Goal: Use online tool/utility: Utilize a website feature to perform a specific function

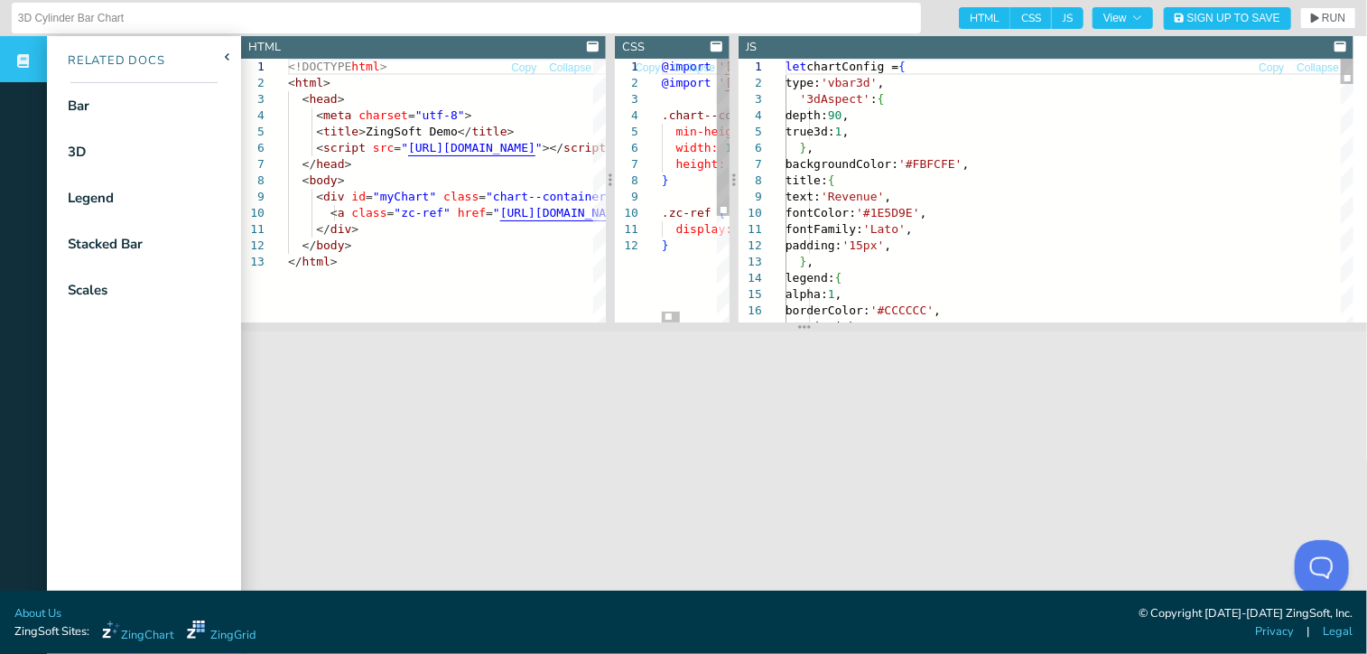
drag, startPoint x: 983, startPoint y: 178, endPoint x: 733, endPoint y: 185, distance: 250.2
click at [733, 185] on icon at bounding box center [734, 179] width 4 height 14
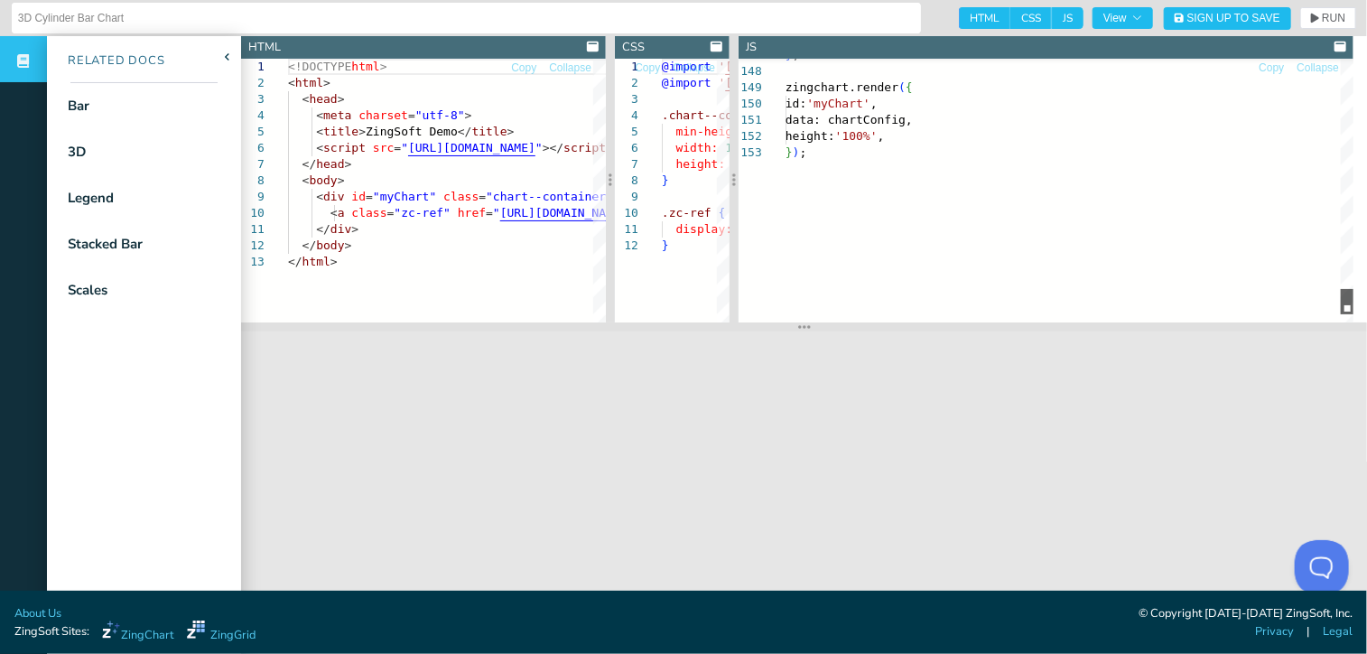
click at [1341, 304] on div at bounding box center [1347, 301] width 13 height 25
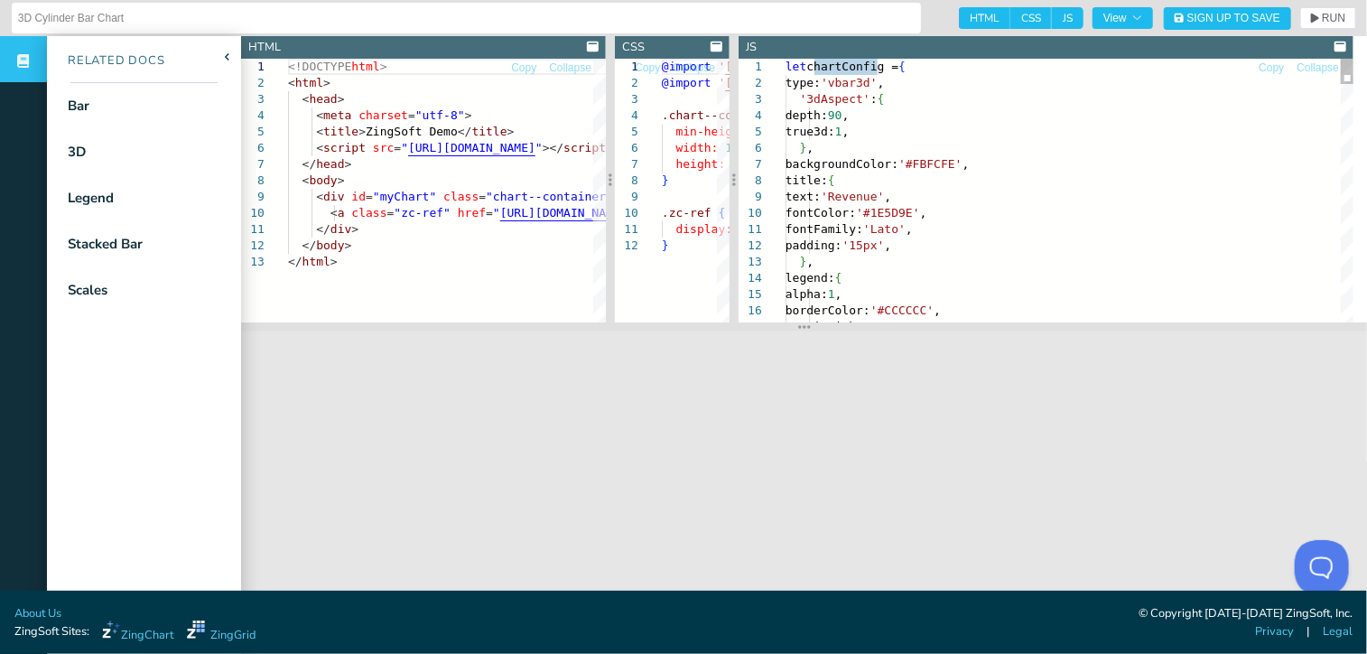
type textarea "let chartConfig = { type: 'vbar3d', '3dAspect': { depth: 90, true3d: 1, }, back…"
drag, startPoint x: 821, startPoint y: 147, endPoint x: 804, endPoint y: 97, distance: 53.1
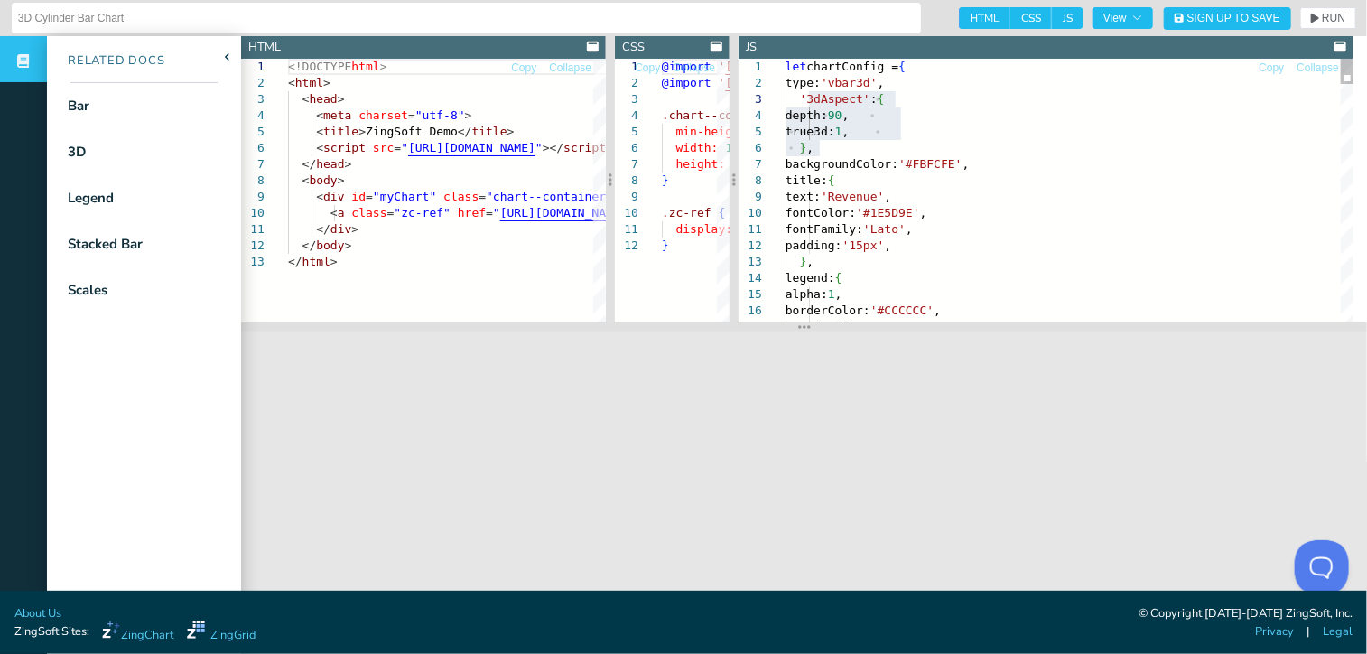
drag, startPoint x: 975, startPoint y: 163, endPoint x: 803, endPoint y: 163, distance: 171.5
